Goal: Information Seeking & Learning: Learn about a topic

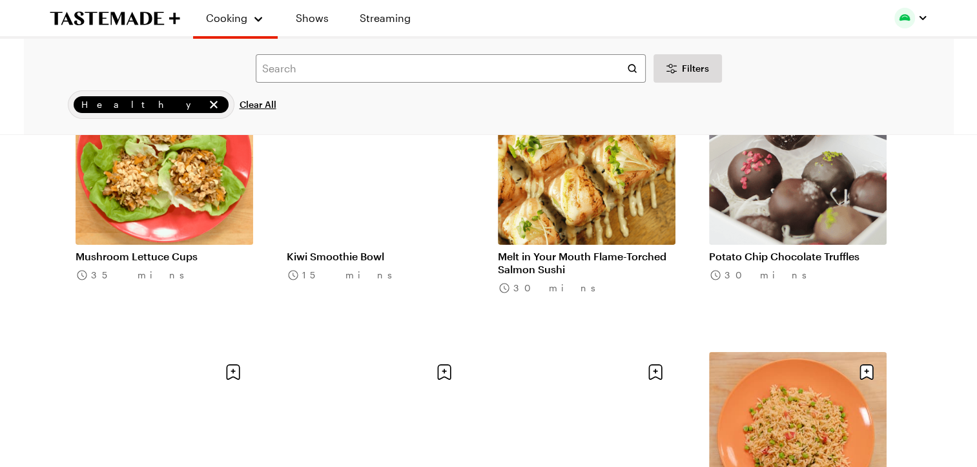
scroll to position [4755, 0]
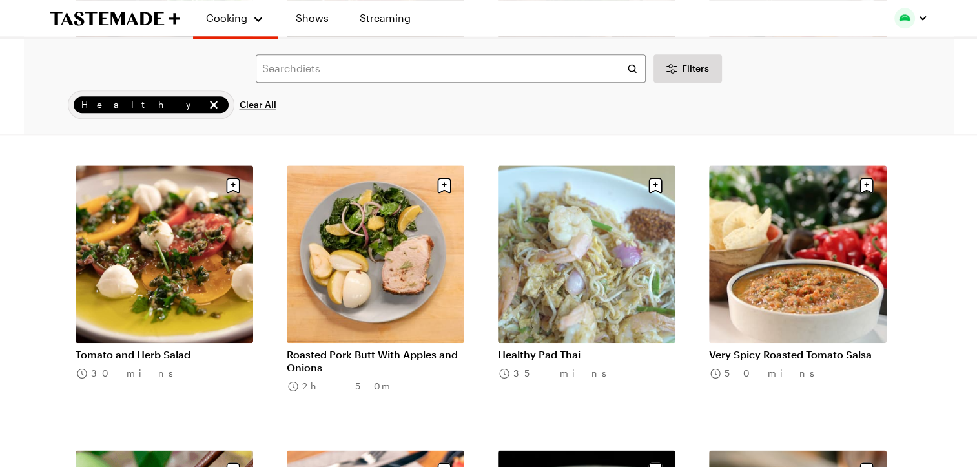
scroll to position [6368, 0]
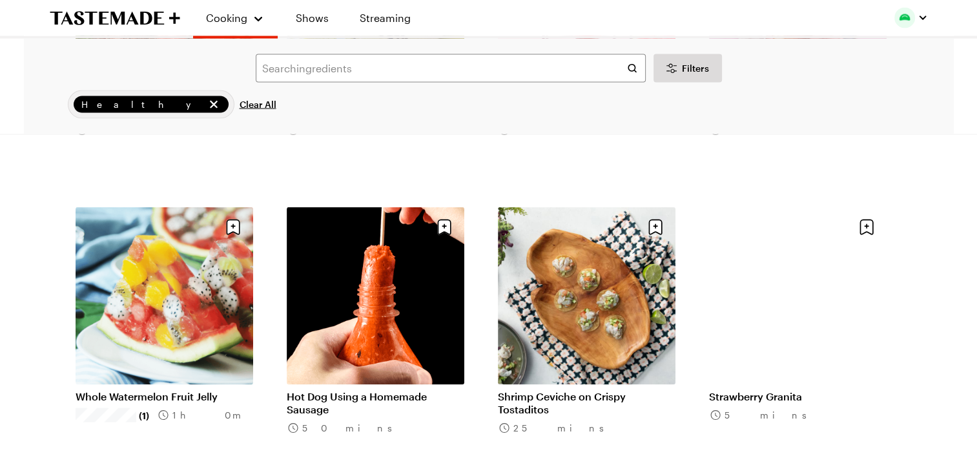
scroll to position [7464, 0]
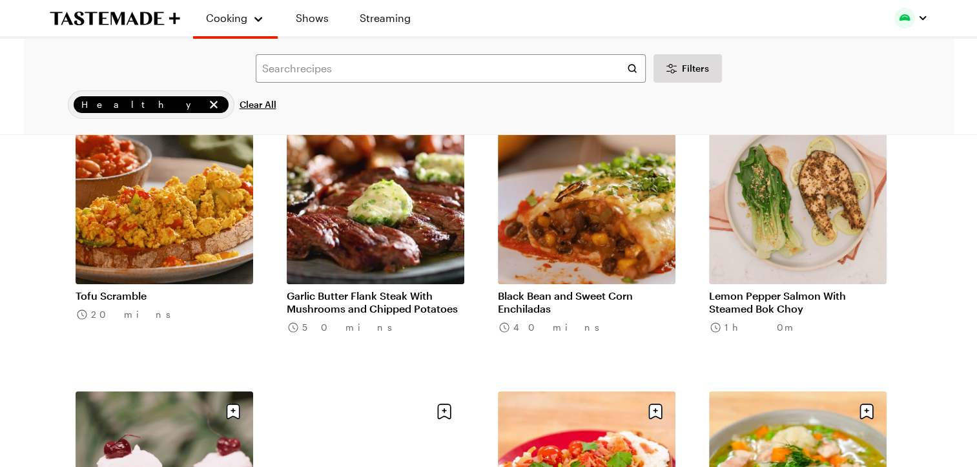
scroll to position [9850, 0]
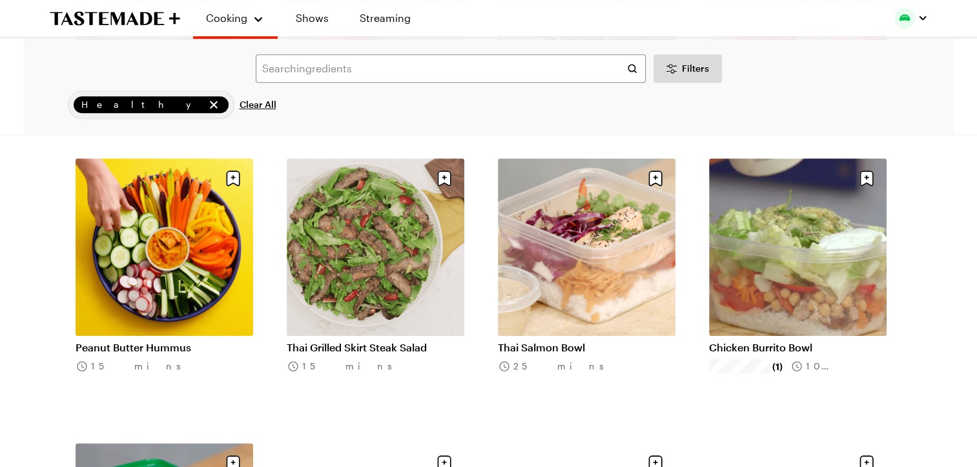
scroll to position [10711, 0]
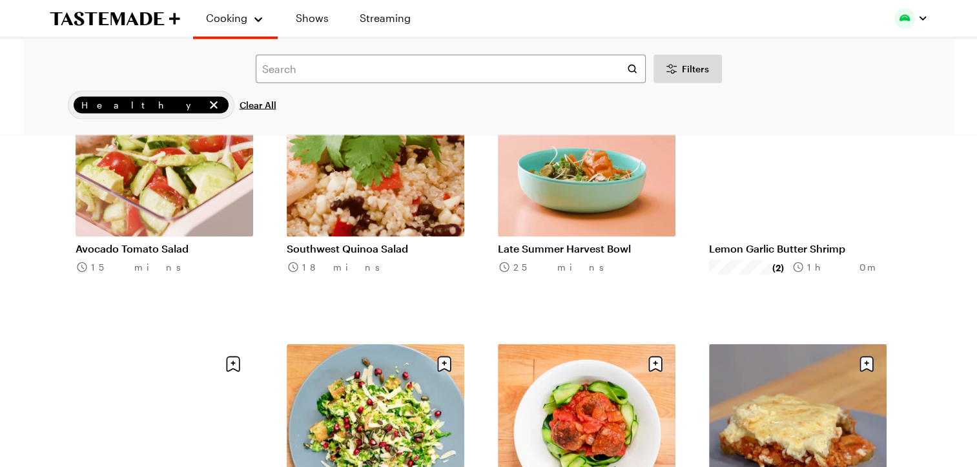
scroll to position [12185, 0]
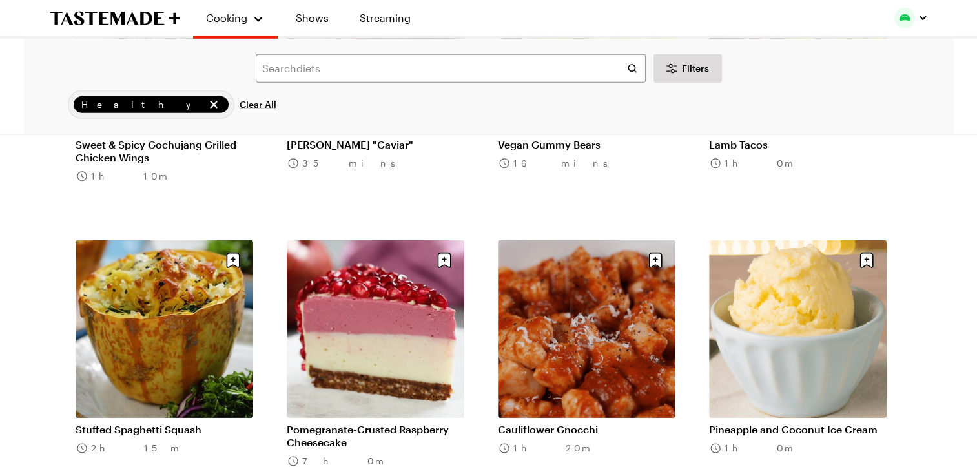
scroll to position [13692, 0]
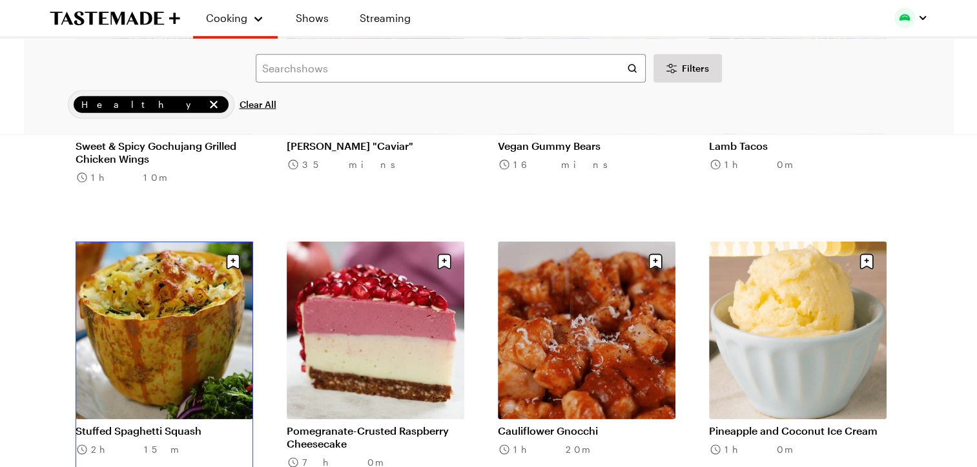
click at [156, 424] on link "Stuffed Spaghetti Squash" at bounding box center [165, 430] width 178 height 13
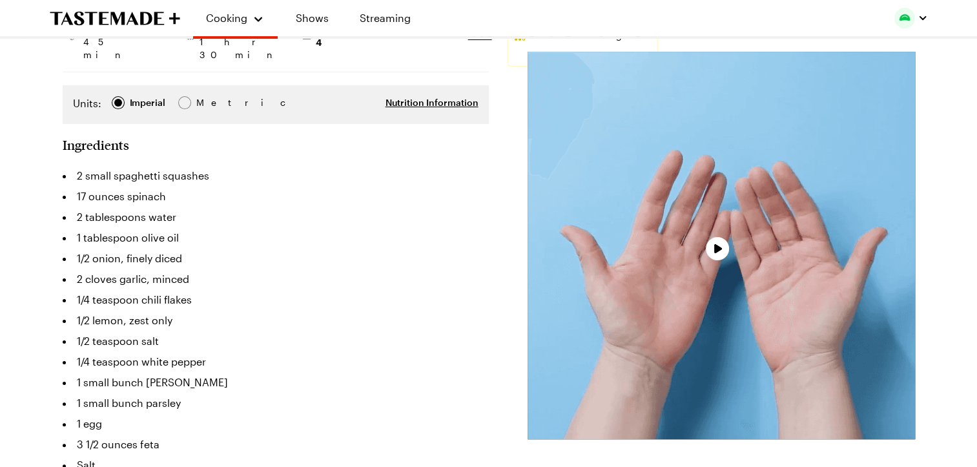
scroll to position [224, 0]
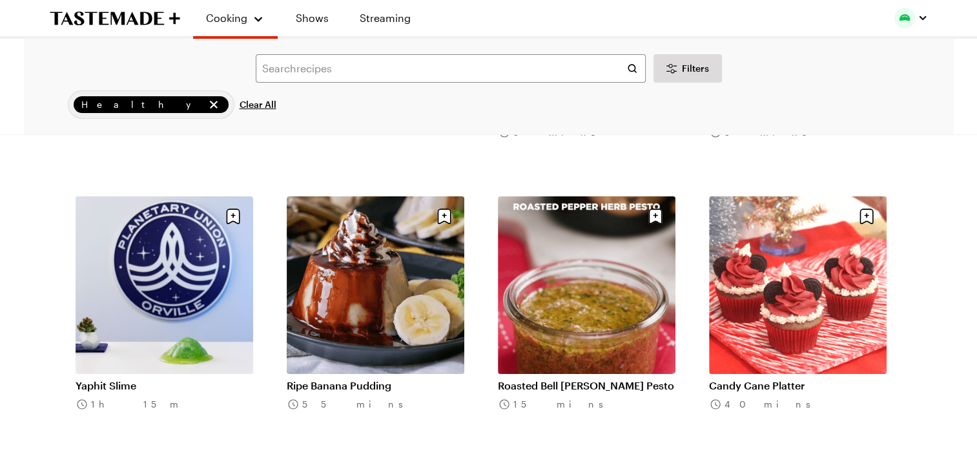
scroll to position [14590, 0]
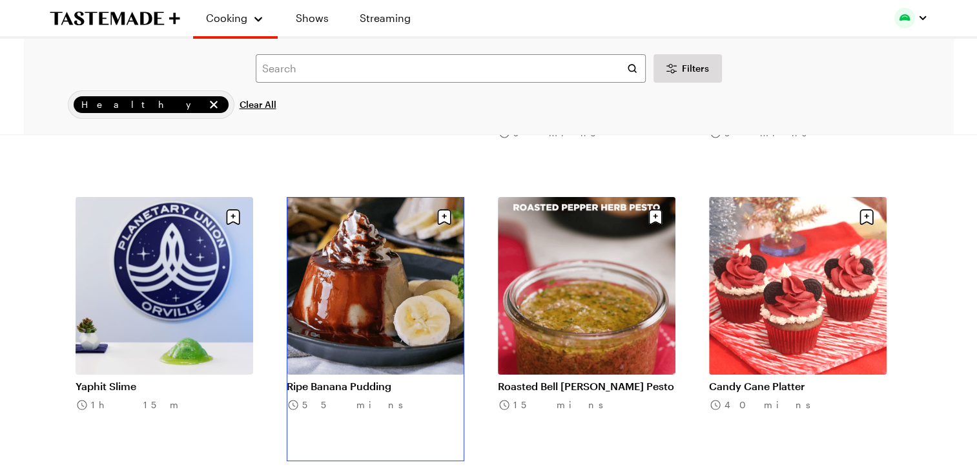
click at [380, 380] on link "Ripe Banana Pudding" at bounding box center [376, 386] width 178 height 13
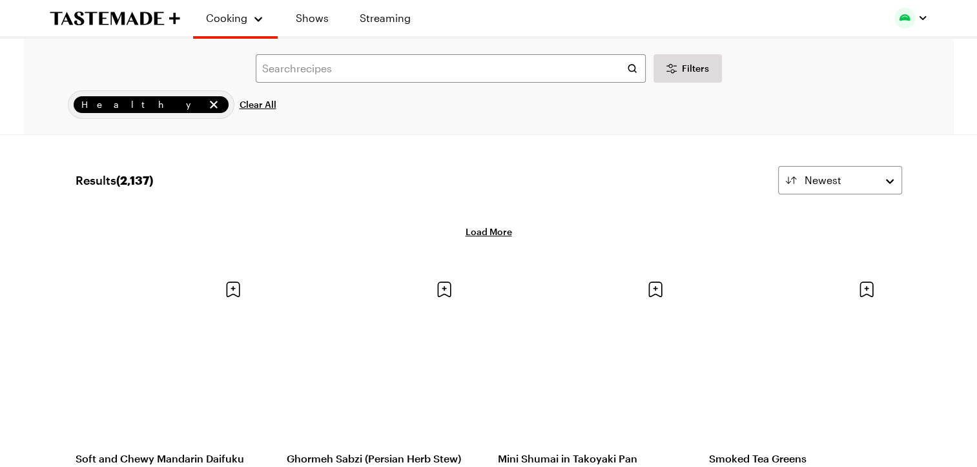
scroll to position [14590, 0]
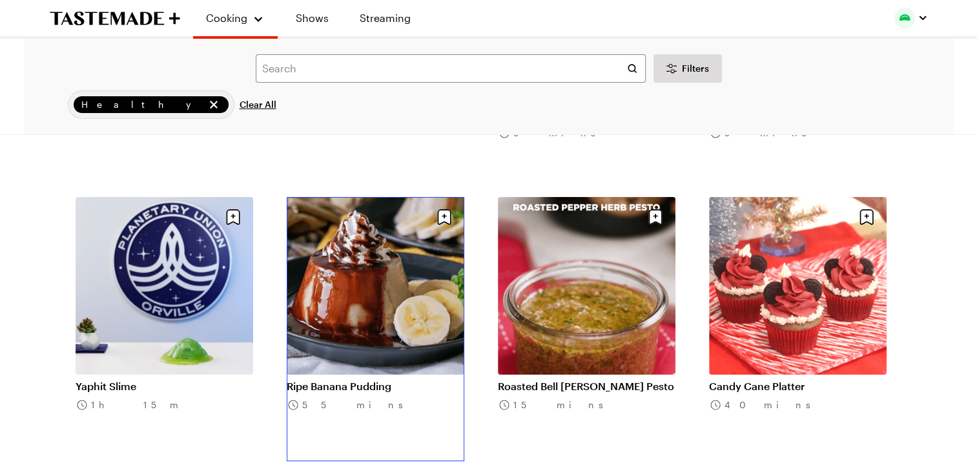
click at [377, 380] on link "Ripe Banana Pudding" at bounding box center [376, 386] width 178 height 13
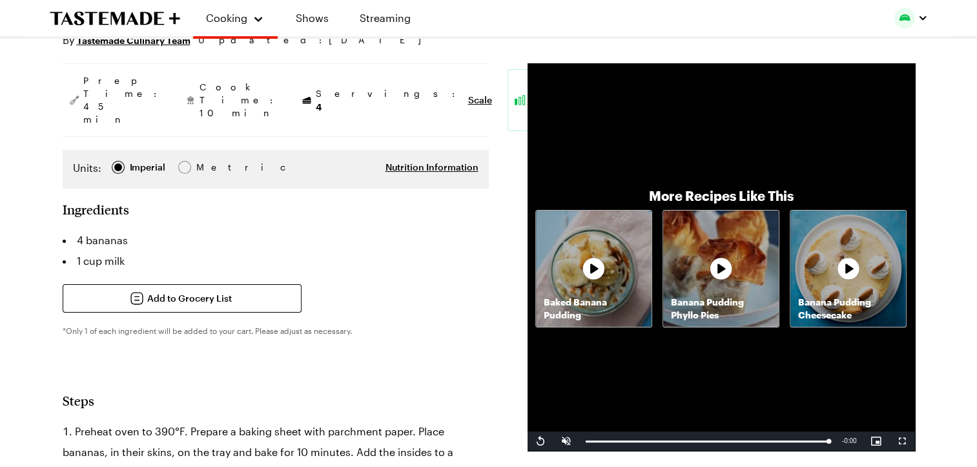
scroll to position [232, 0]
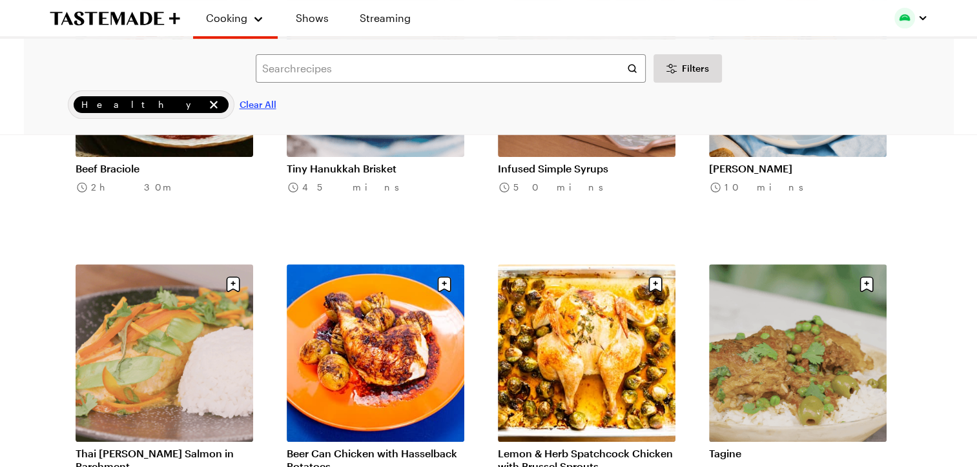
scroll to position [15166, 0]
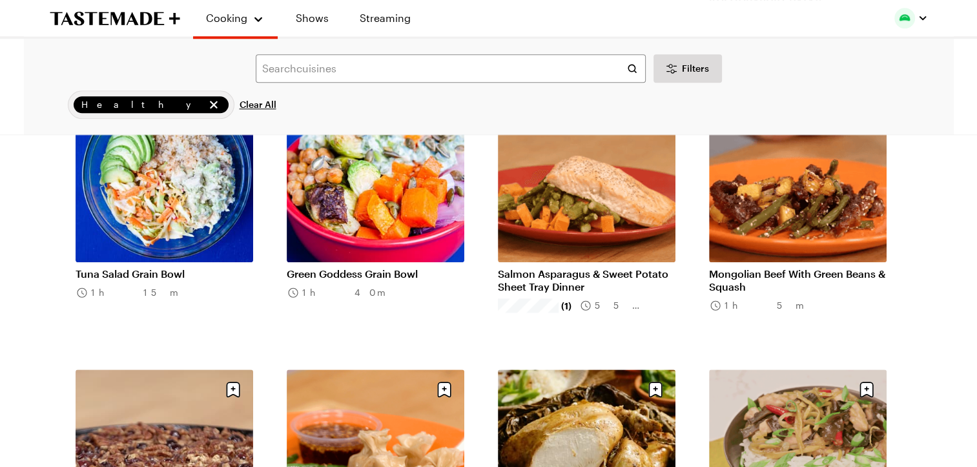
scroll to position [15749, 0]
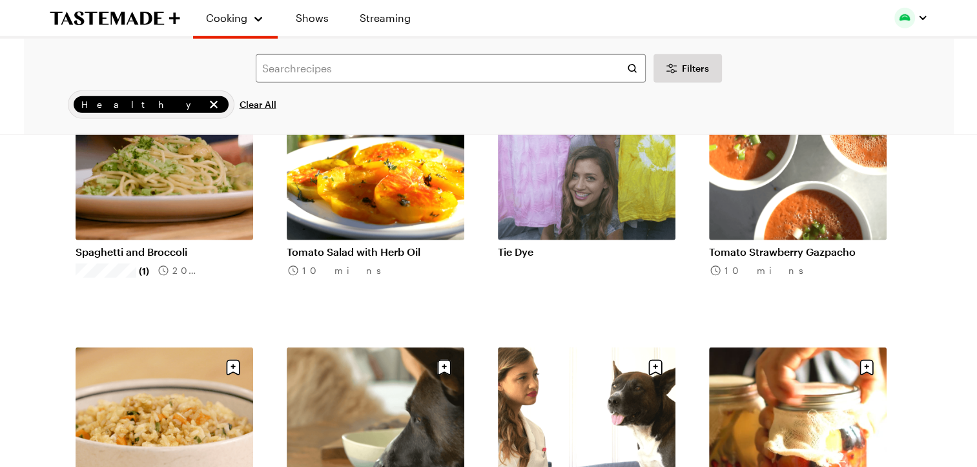
scroll to position [18427, 0]
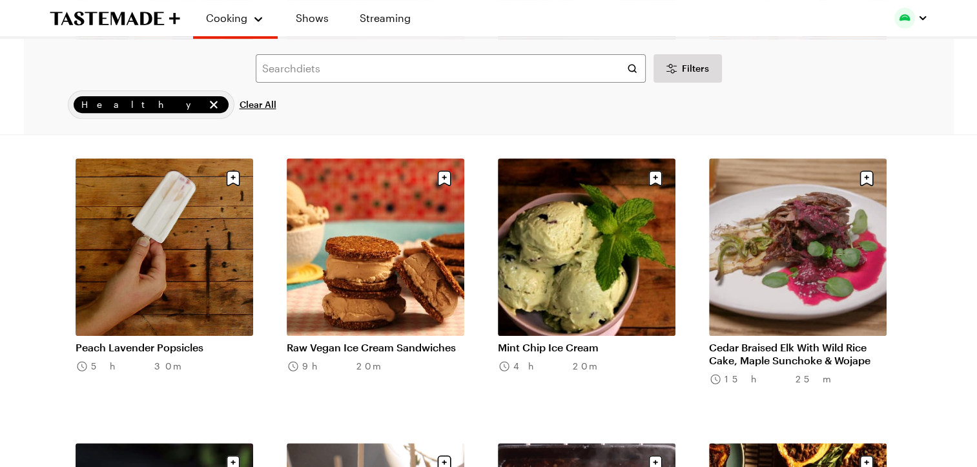
scroll to position [20038, 0]
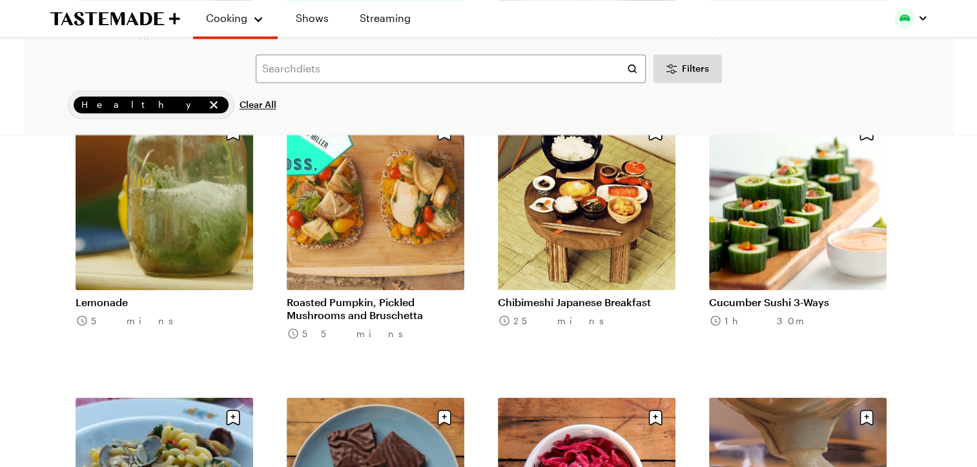
scroll to position [21792, 0]
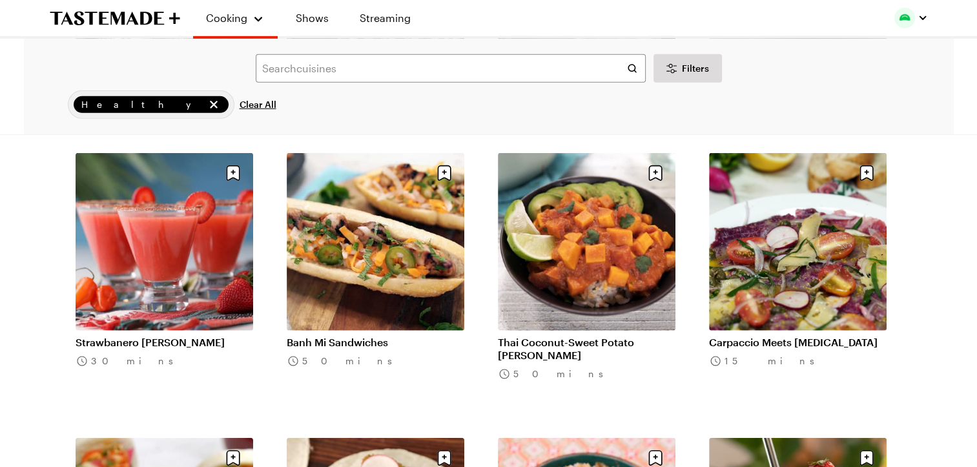
scroll to position [23459, 0]
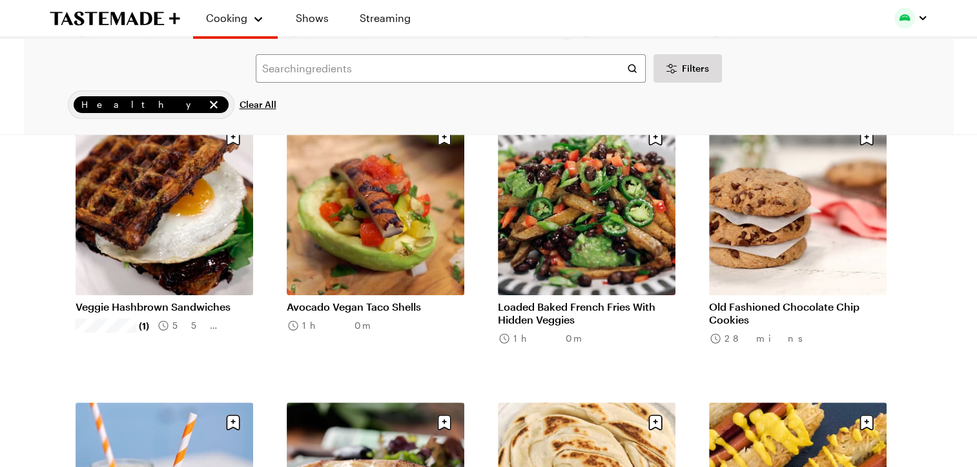
scroll to position [24918, 0]
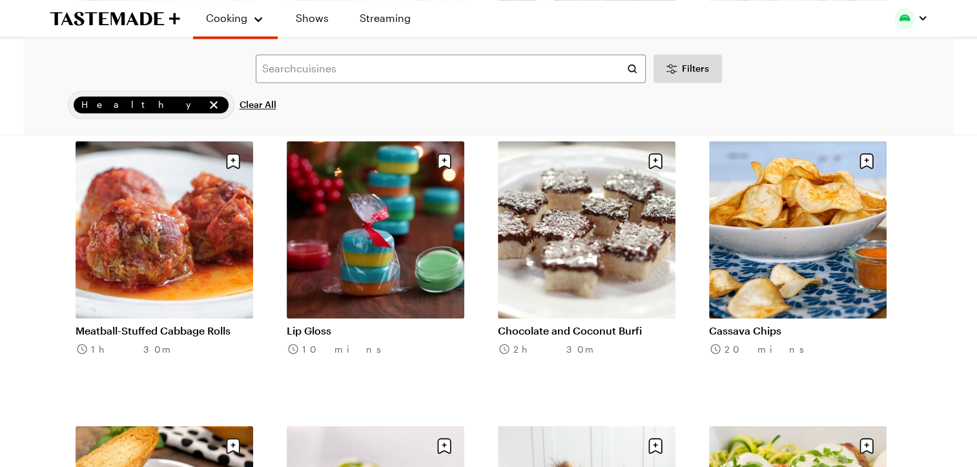
scroll to position [26602, 0]
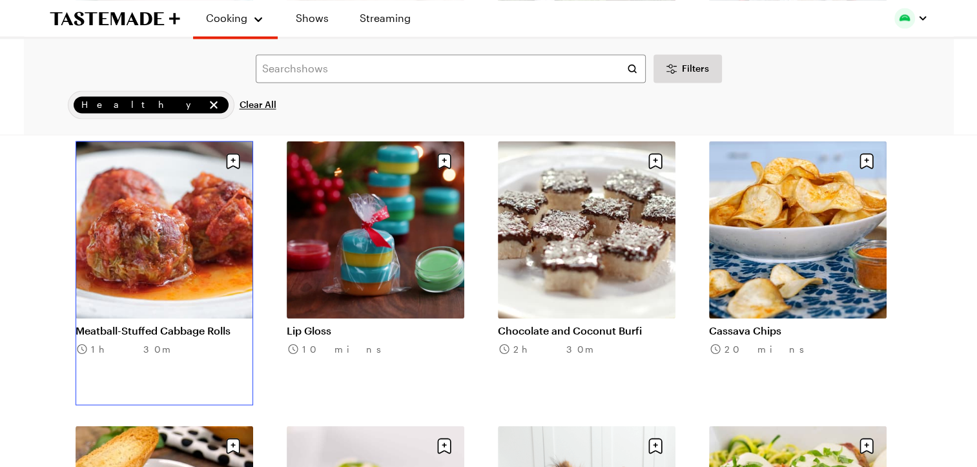
click at [142, 323] on link "Meatball-Stuffed Cabbage Rolls" at bounding box center [165, 329] width 178 height 13
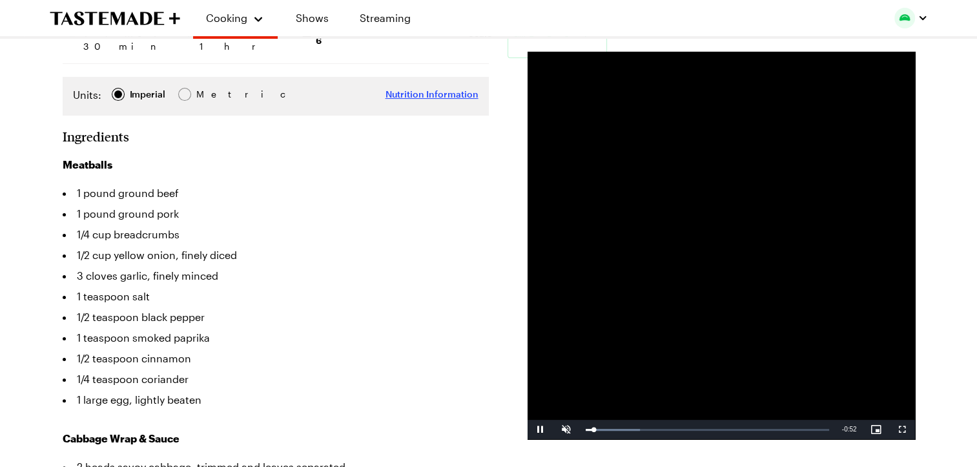
scroll to position [217, 0]
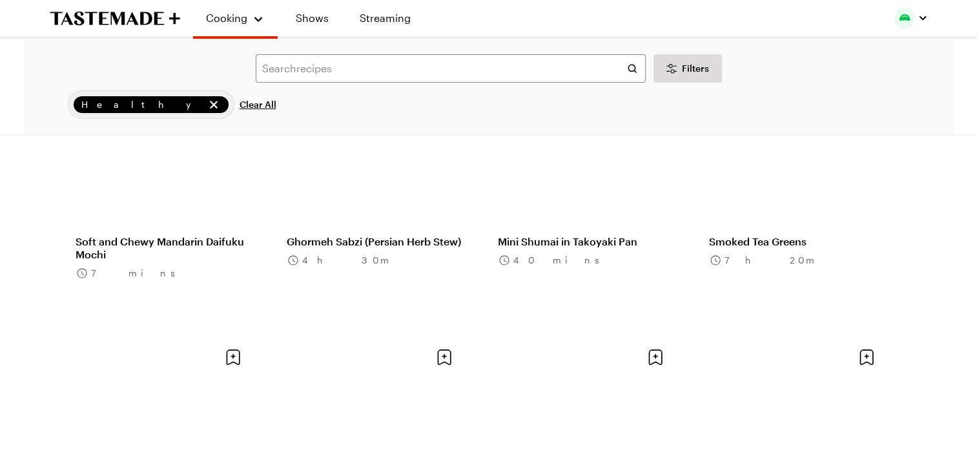
scroll to position [26602, 0]
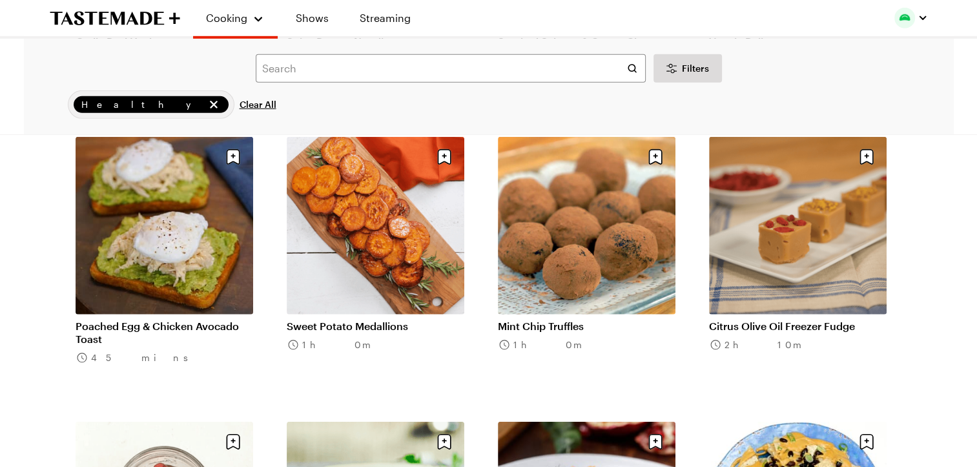
scroll to position [28319, 0]
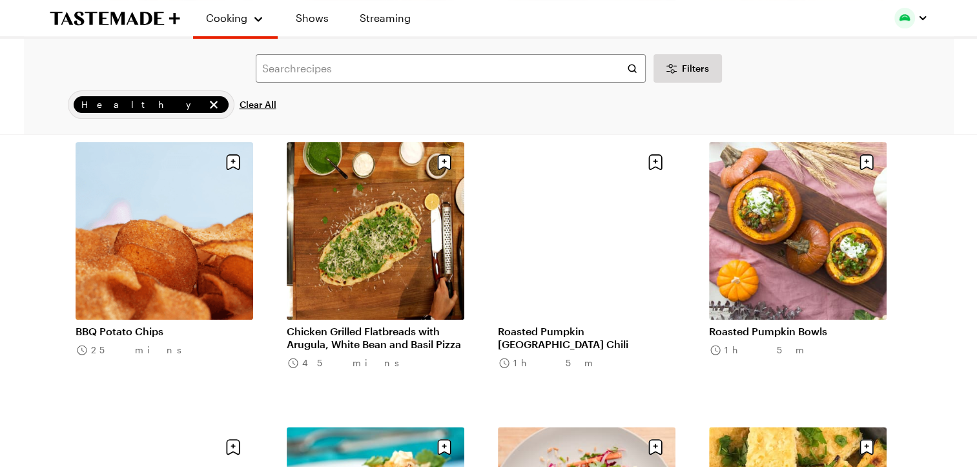
scroll to position [29733, 0]
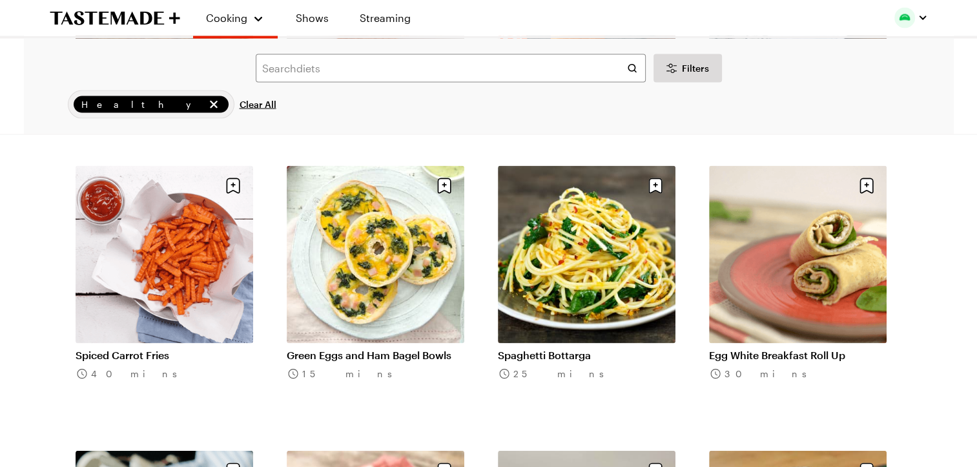
scroll to position [31989, 0]
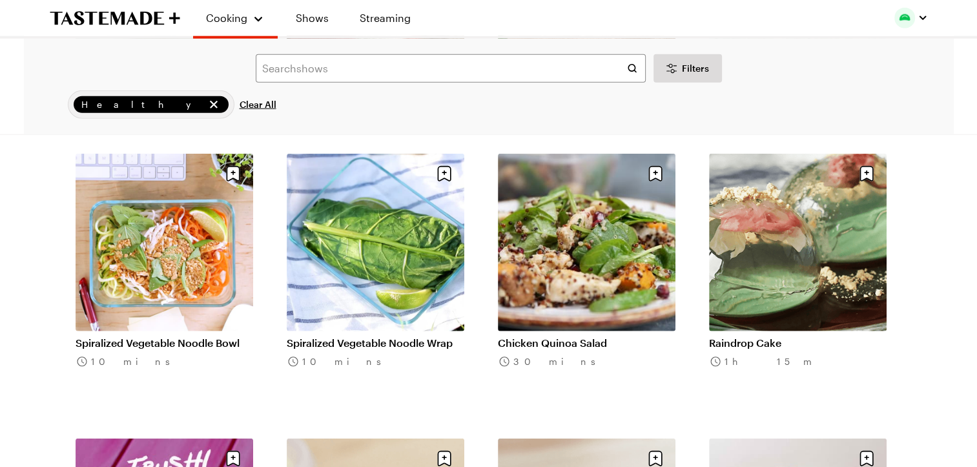
scroll to position [32569, 0]
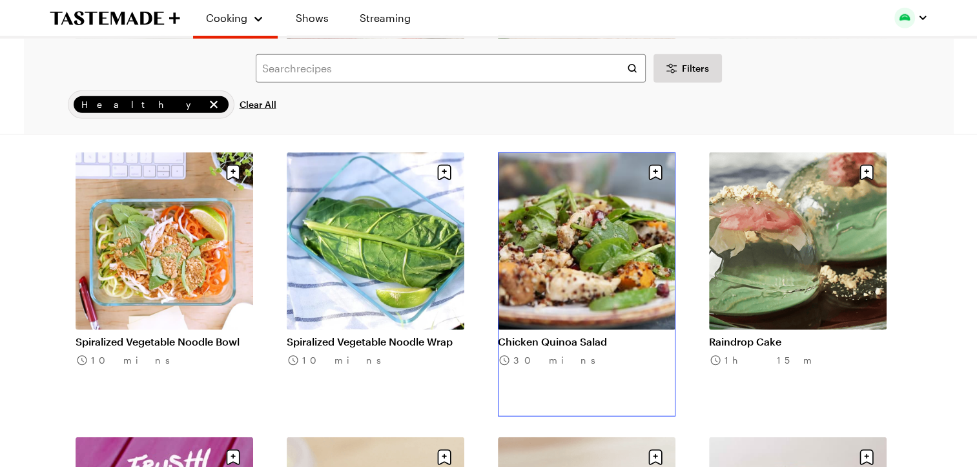
click at [581, 335] on link "Chicken Quinoa Salad" at bounding box center [587, 341] width 178 height 13
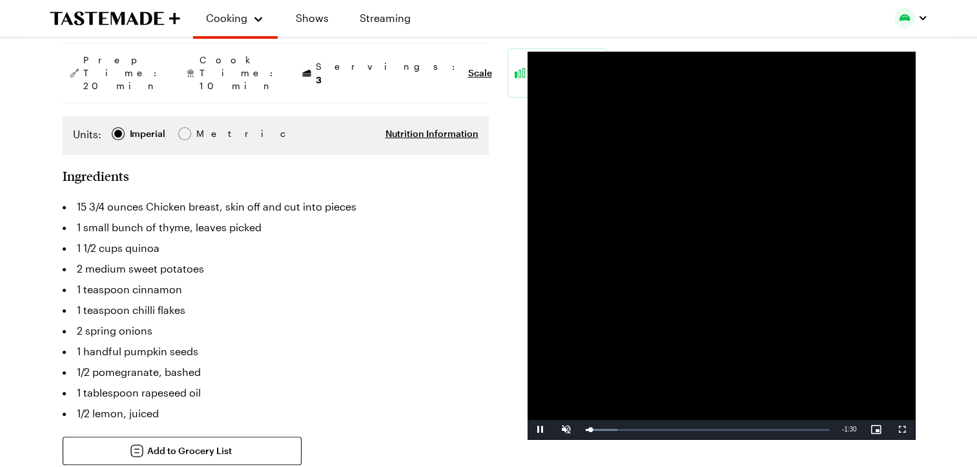
scroll to position [179, 0]
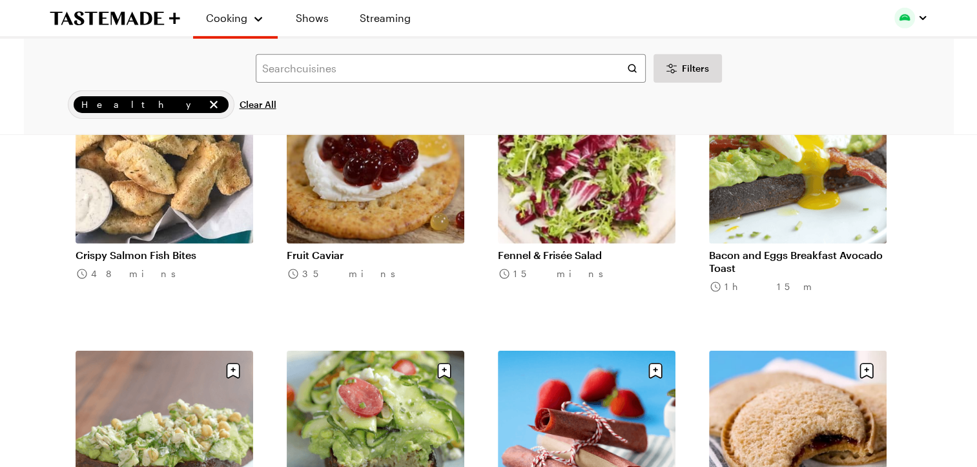
scroll to position [33510, 1]
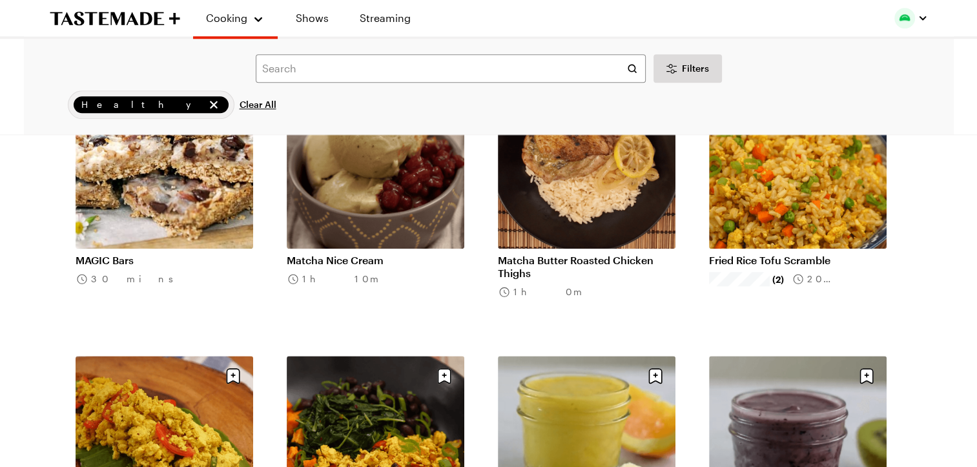
scroll to position [35500, 1]
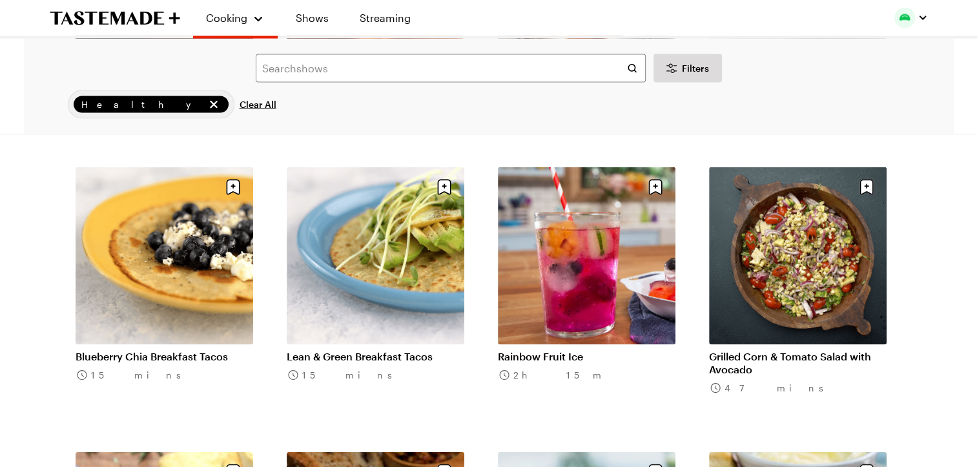
scroll to position [36824, 1]
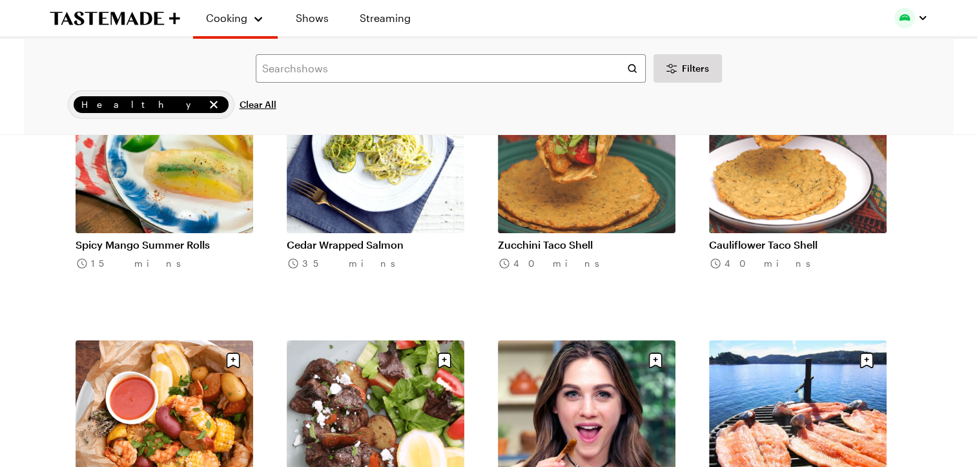
scroll to position [38929, 1]
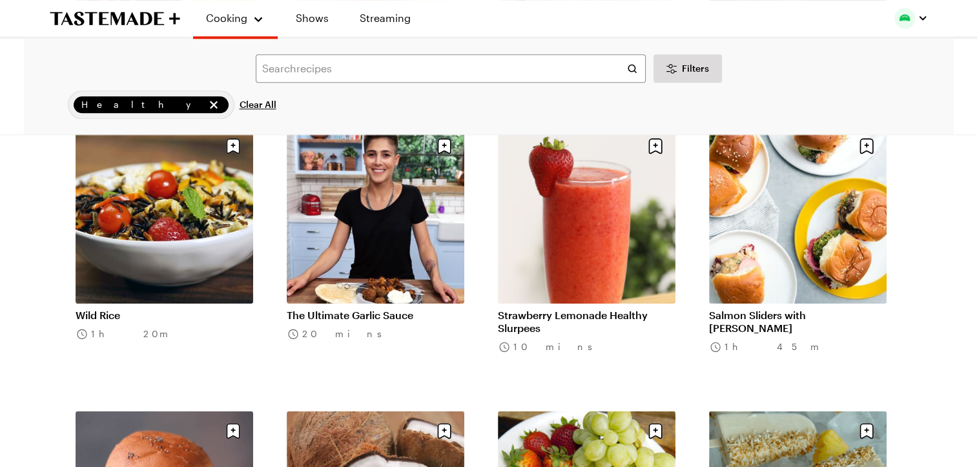
scroll to position [40560, 1]
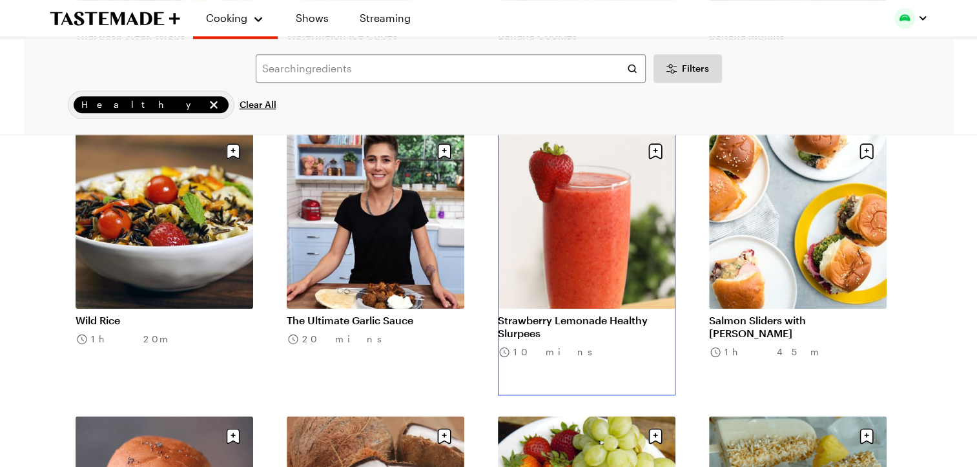
click at [569, 314] on link "Strawberry Lemonade Healthy Slurpees" at bounding box center [587, 327] width 178 height 26
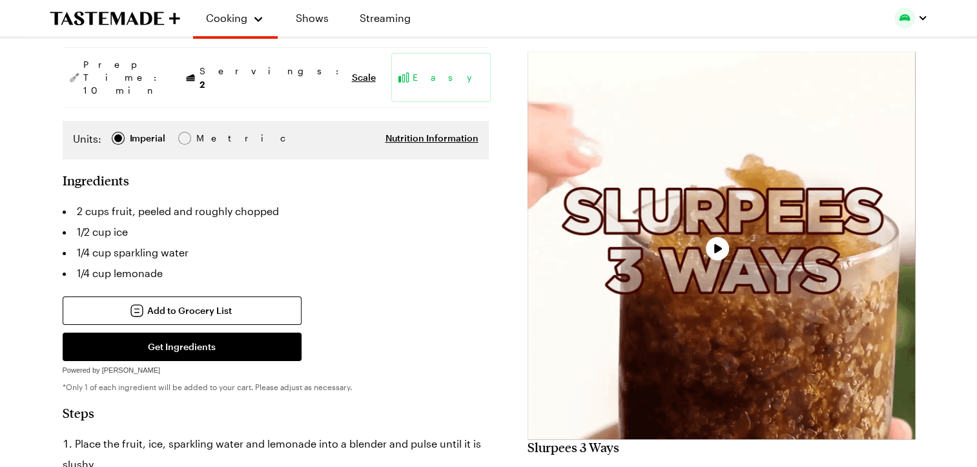
scroll to position [173, 0]
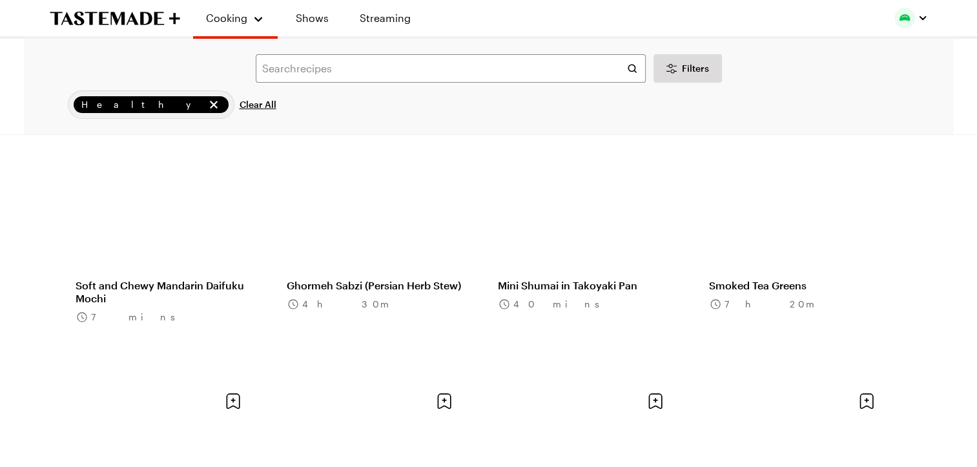
scroll to position [40560, 1]
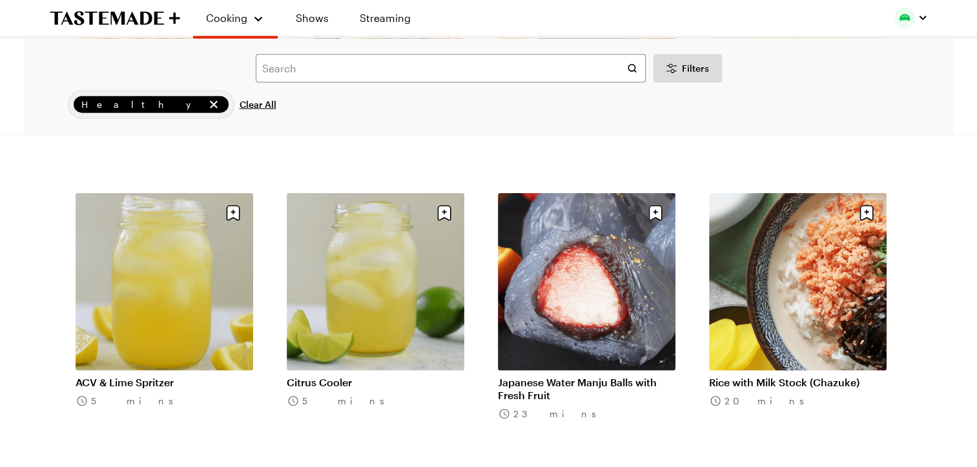
scroll to position [42344, 1]
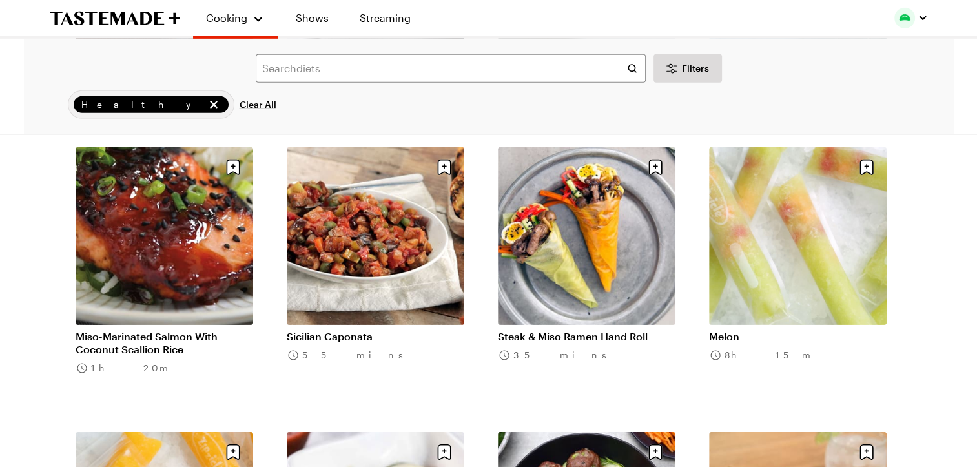
scroll to position [43106, 1]
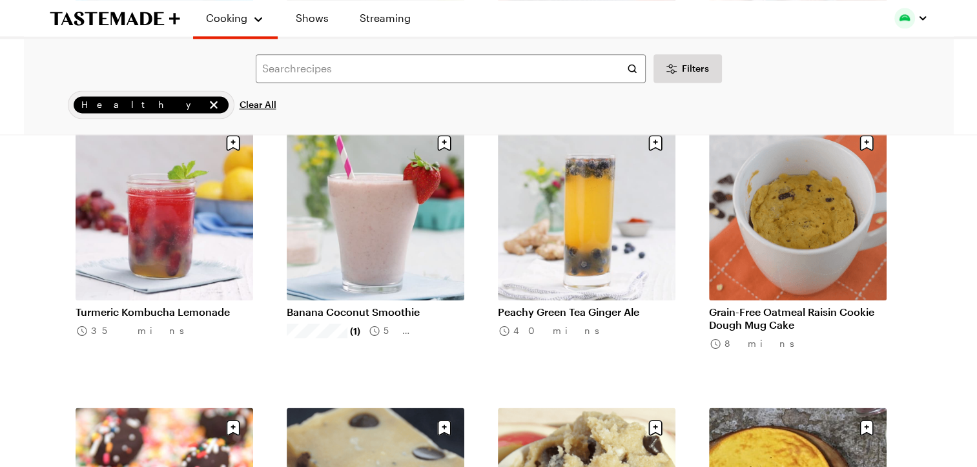
scroll to position [45693, 1]
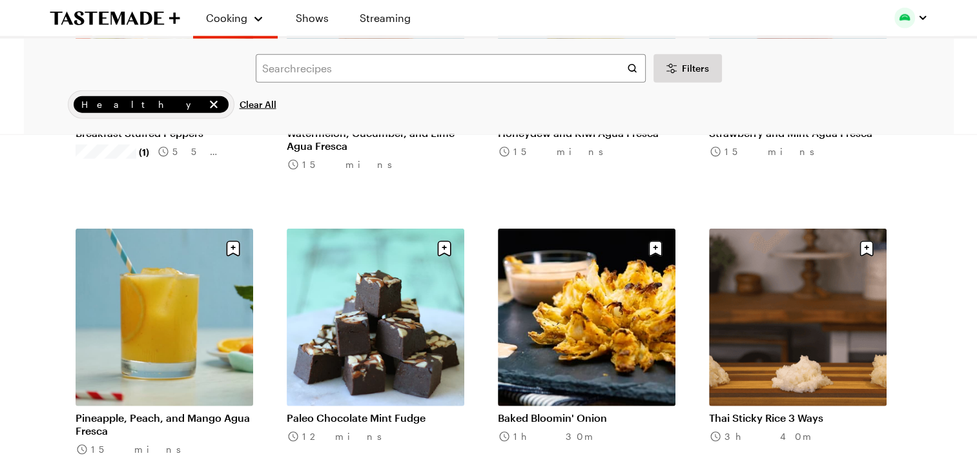
scroll to position [46831, 1]
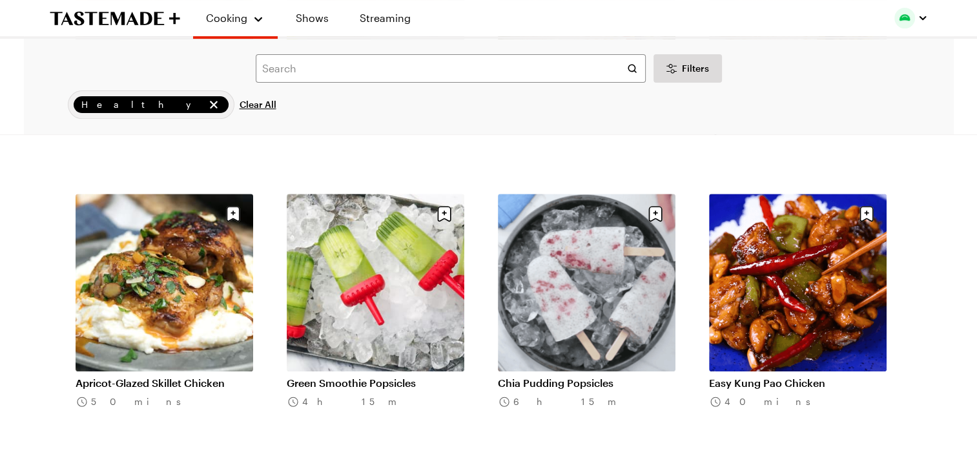
scroll to position [49323, 0]
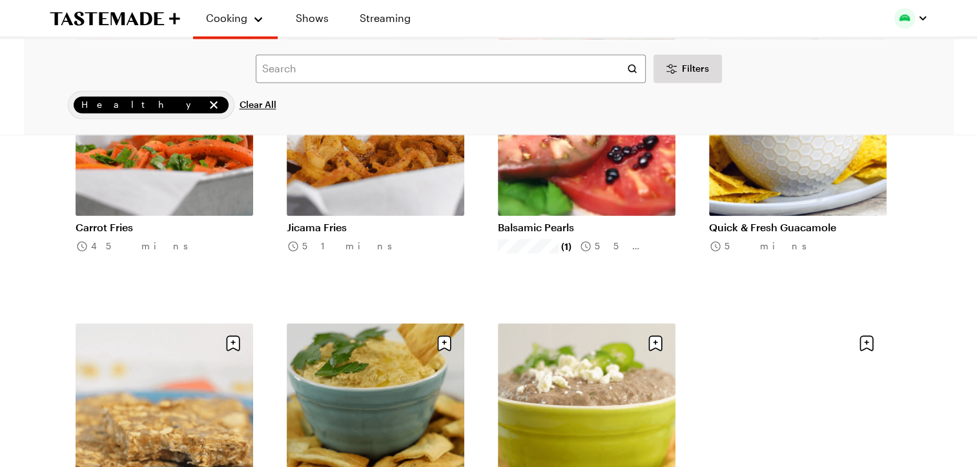
scroll to position [50901, 0]
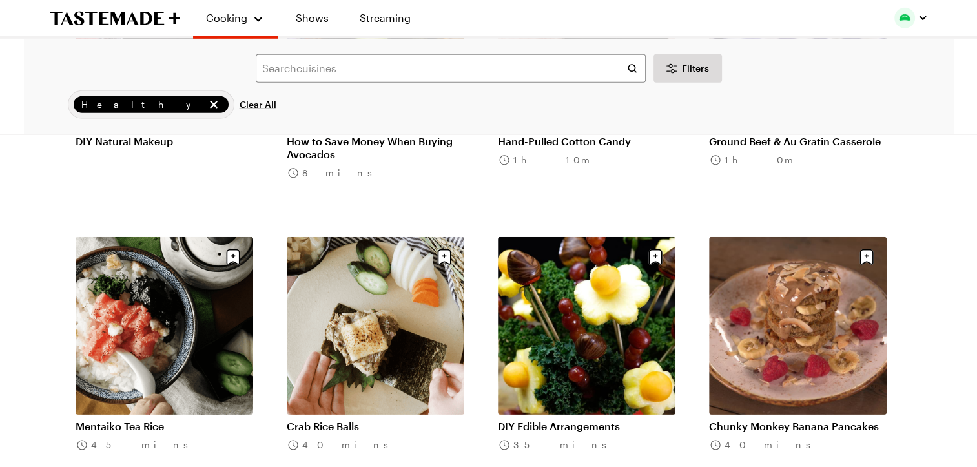
scroll to position [52722, 0]
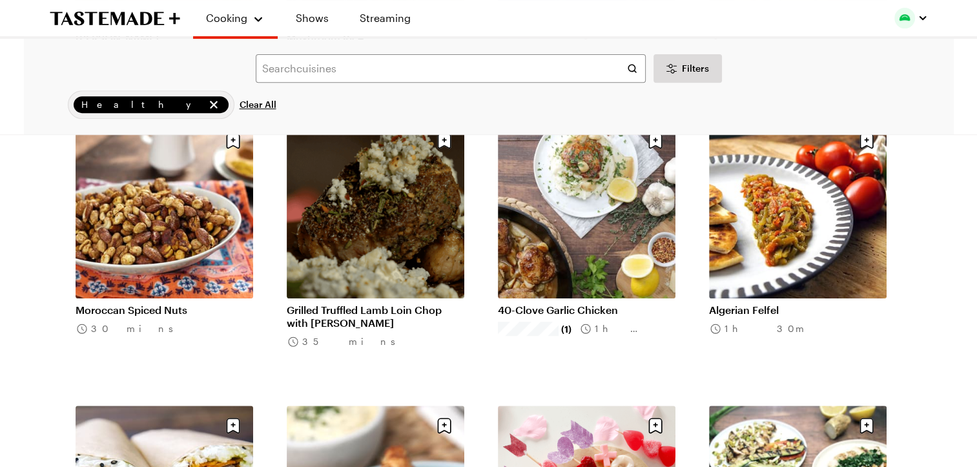
scroll to position [54237, 0]
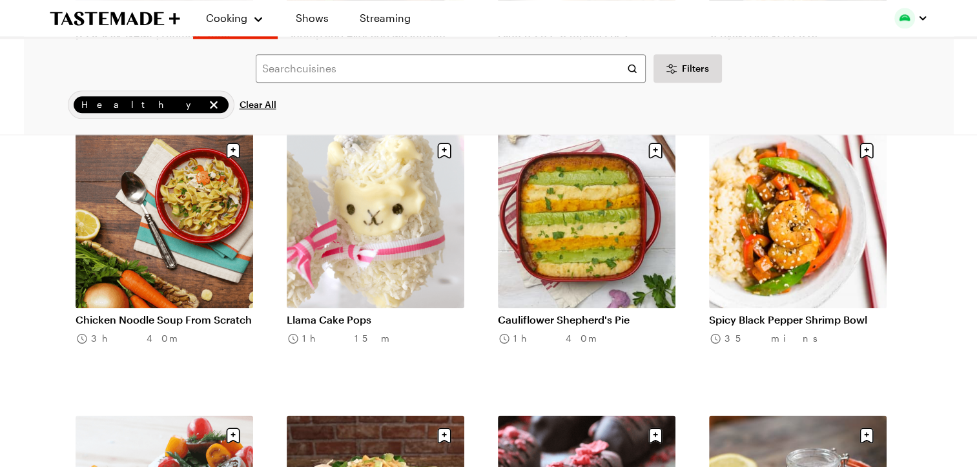
scroll to position [55369, 0]
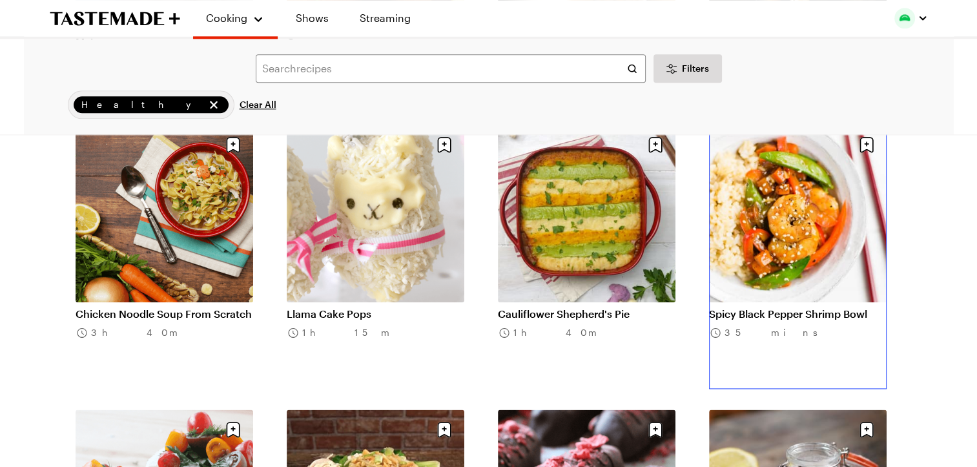
click at [738, 307] on link "Spicy Black Pepper Shrimp Bowl" at bounding box center [798, 313] width 178 height 13
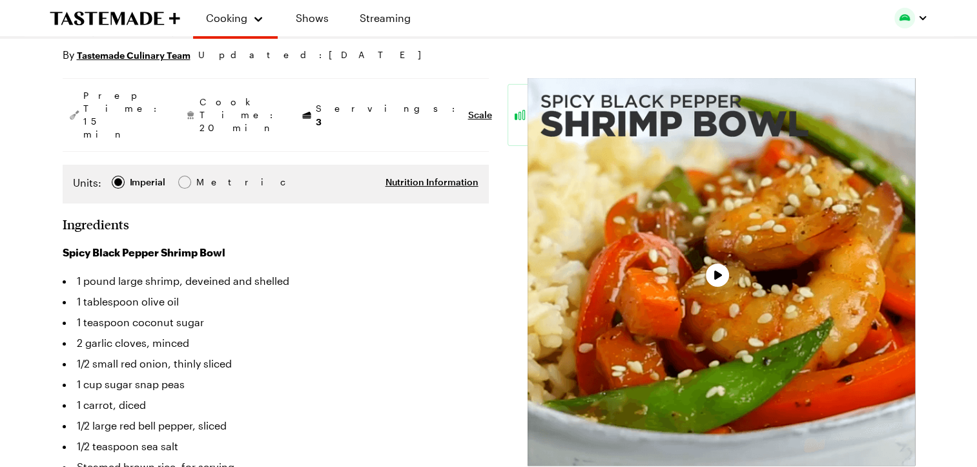
type textarea "x"
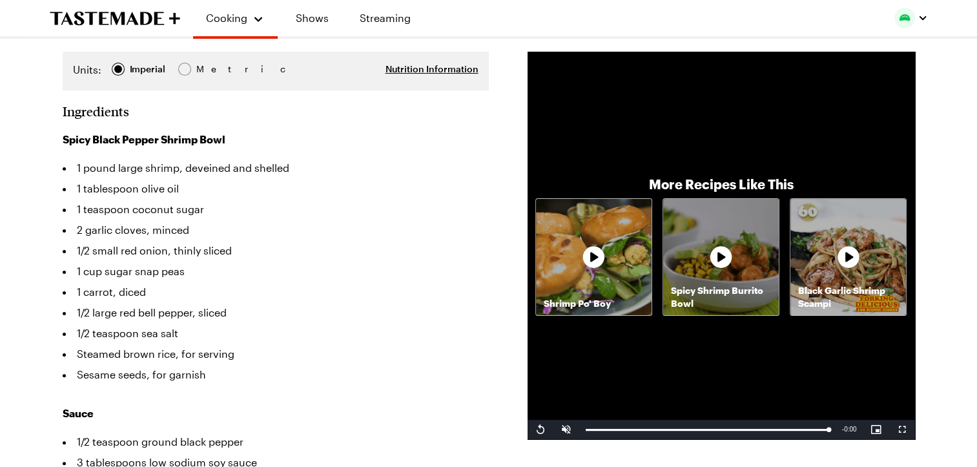
scroll to position [250, 0]
